Goal: Task Accomplishment & Management: Complete application form

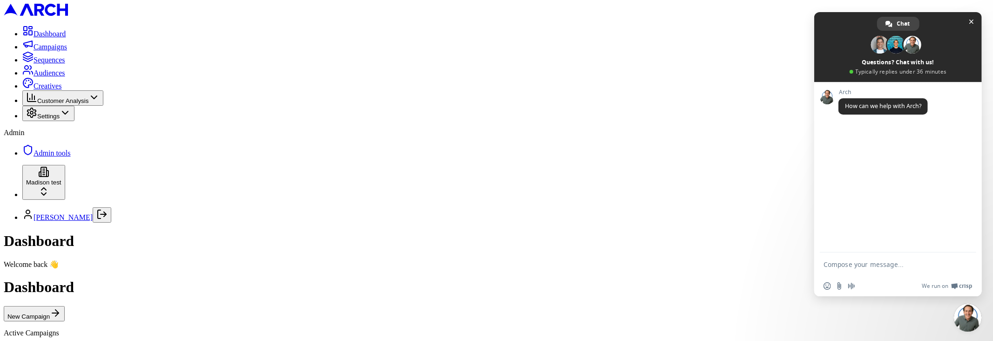
click at [43, 77] on span "Audiences" at bounding box center [50, 73] width 32 height 8
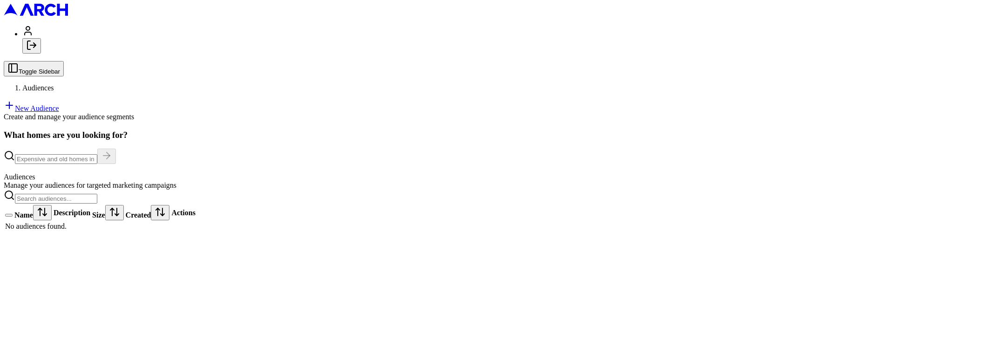
click at [59, 104] on link "New Audience" at bounding box center [31, 108] width 55 height 8
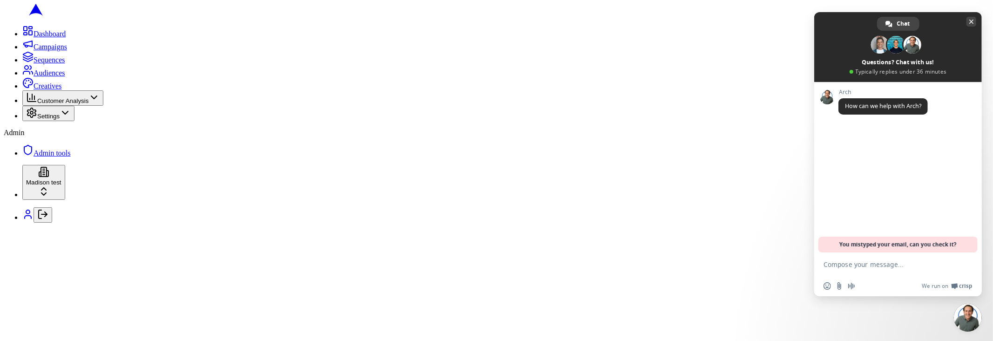
click at [973, 22] on span "Close chat" at bounding box center [971, 22] width 5 height 6
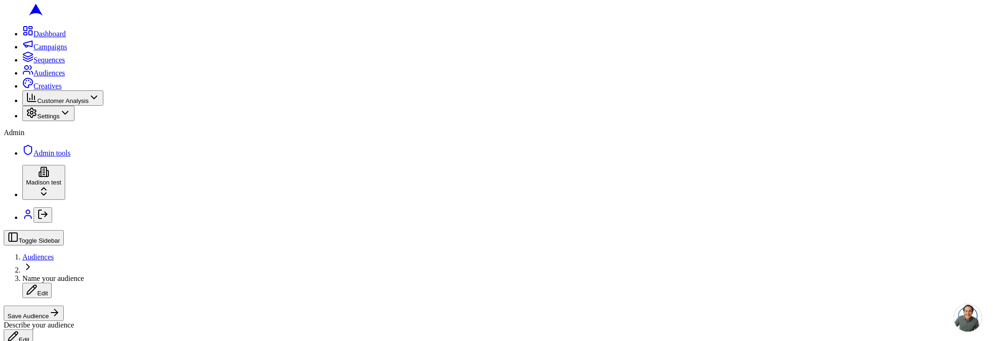
scroll to position [268, 0]
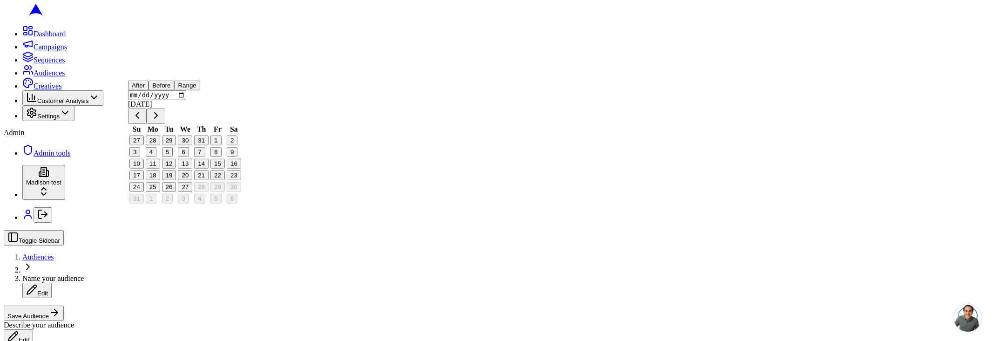
click at [286, 230] on div "Toggle Sidebar Audiences Name your audience Edit Save Audience Describe your au…" at bounding box center [497, 287] width 986 height 115
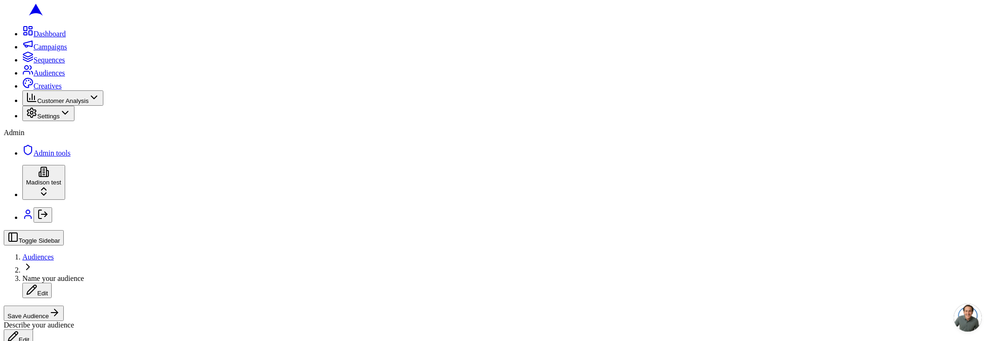
click at [37, 220] on icon "Log out" at bounding box center [42, 214] width 11 height 11
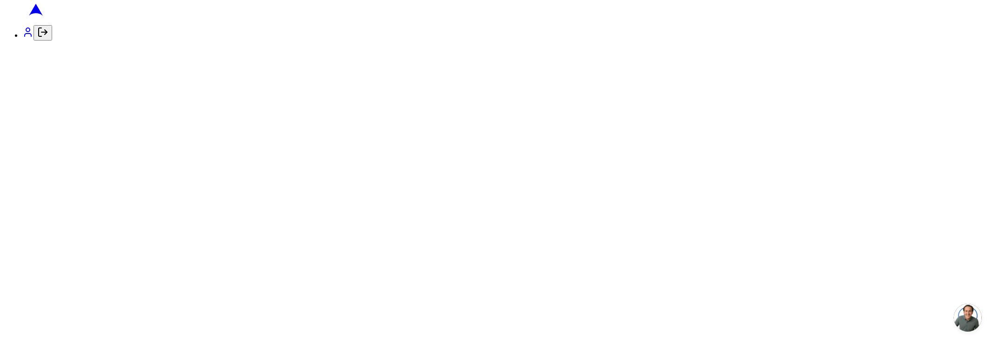
click at [37, 38] on icon "Log out" at bounding box center [42, 32] width 11 height 11
type input "arch_admin@getarch.com"
